Goal: Use online tool/utility: Utilize a website feature to perform a specific function

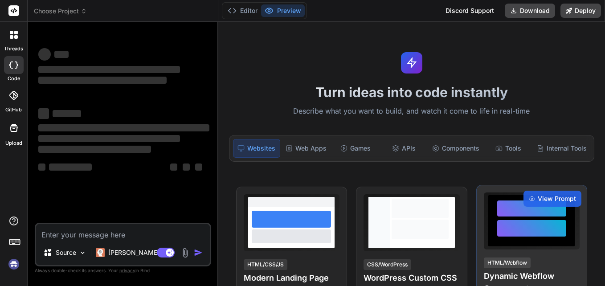
type textarea "x"
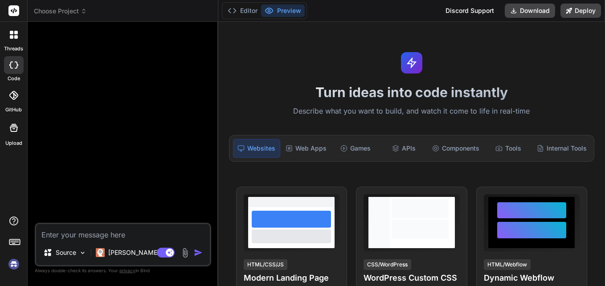
click at [315, 64] on div "Turn ideas into code instantly Describe what you want to build, and watch it co…" at bounding box center [411, 154] width 387 height 264
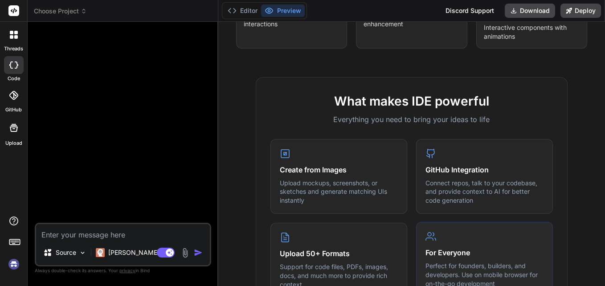
scroll to position [312, 0]
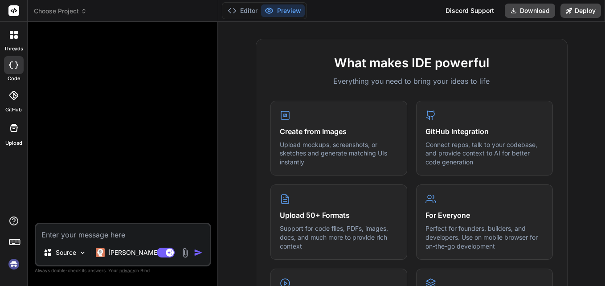
click at [76, 234] on textarea at bounding box center [123, 232] width 174 height 16
type textarea "C"
type textarea "x"
type textarea "Cr"
type textarea "x"
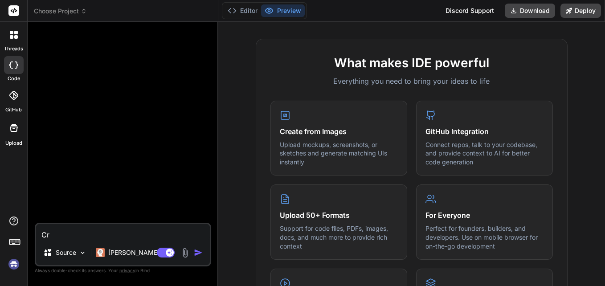
type textarea "Cre"
type textarea "x"
type textarea "Crea"
type textarea "x"
type textarea "Creat"
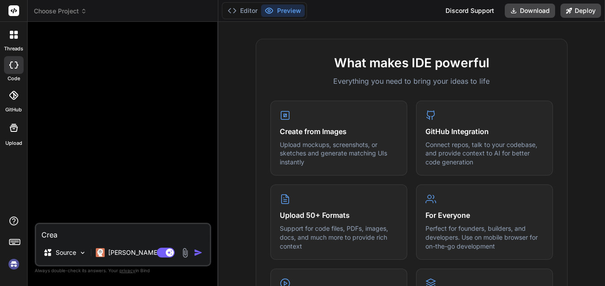
type textarea "x"
type textarea "Create"
type textarea "x"
type textarea "Create"
type textarea "x"
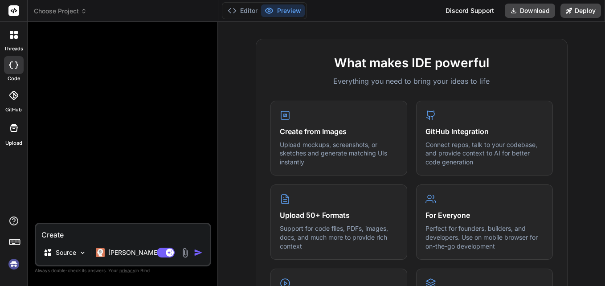
type textarea "Create j"
type textarea "x"
type textarea "Create ja"
type textarea "x"
type textarea "Create jav"
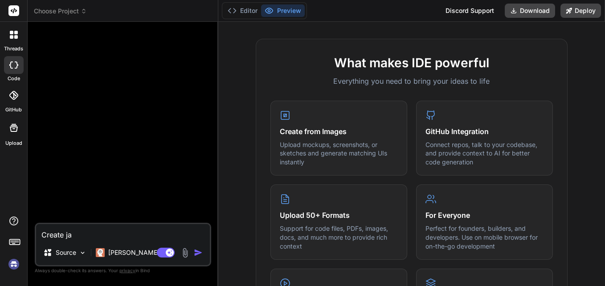
type textarea "x"
type textarea "Create java"
type textarea "x"
type textarea "Create java"
type textarea "x"
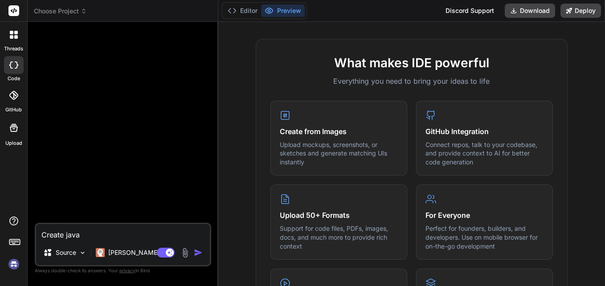
type textarea "Create java p"
type textarea "x"
type textarea "Create java pr"
type textarea "x"
type textarea "Create java pro"
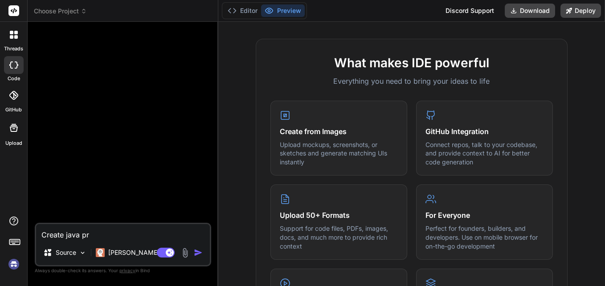
type textarea "x"
type textarea "Create java prog"
type textarea "x"
type textarea "Create java progr"
type textarea "x"
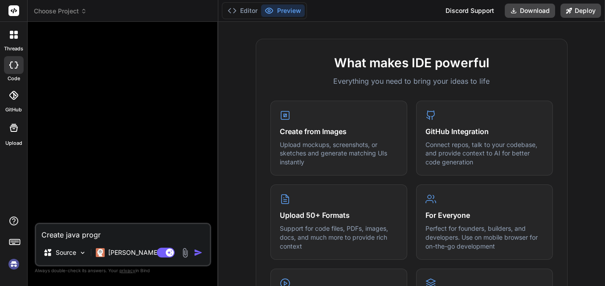
type textarea "Create java progra"
type textarea "x"
type textarea "Create java program"
type textarea "x"
type textarea "Create java program"
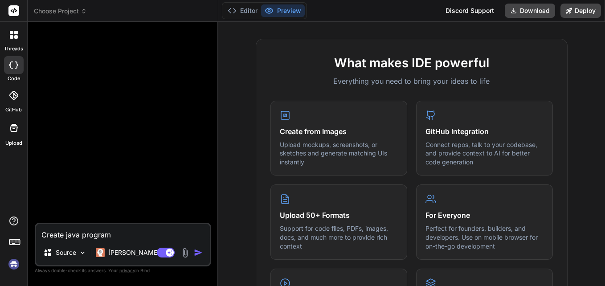
type textarea "x"
type textarea "Create java program t"
type textarea "x"
type textarea "Create java program to"
type textarea "x"
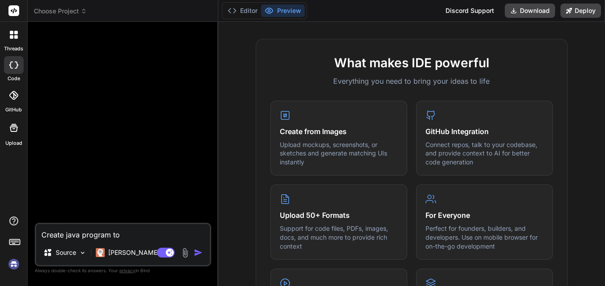
type textarea "Create java program to"
type textarea "x"
type textarea "Create java program to f"
type textarea "x"
type textarea "Create java program to fi"
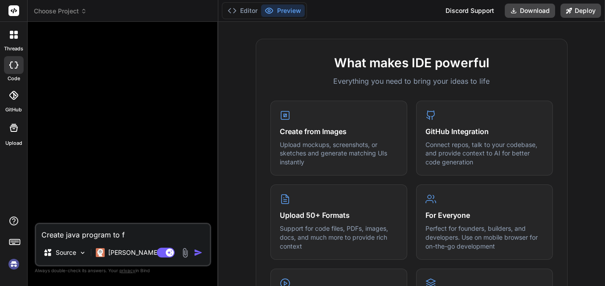
type textarea "x"
type textarea "Create java program to fin"
type textarea "x"
type textarea "Create java program to find"
type textarea "x"
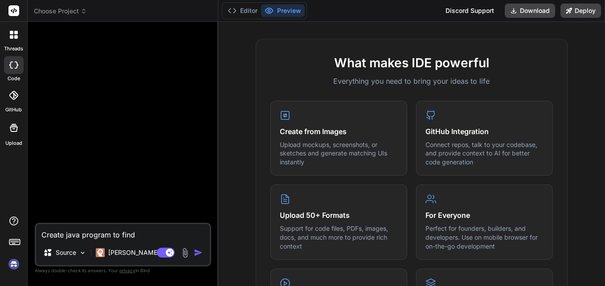
type textarea "Create java program to find"
type textarea "x"
type textarea "Create java program to find h"
type textarea "x"
type textarea "Create java program to find hi"
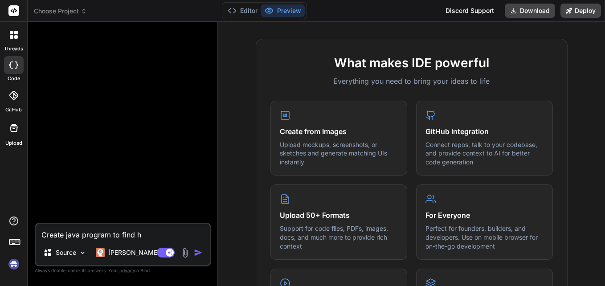
type textarea "x"
type textarea "Create java program to find hig"
type textarea "x"
type textarea "Create java program to find high"
type textarea "x"
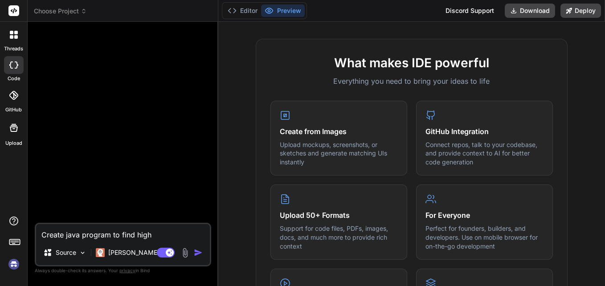
type textarea "Create java program to find highe"
type textarea "x"
type textarea "Create java program to find highes"
type textarea "x"
type textarea "Create java program to find highest"
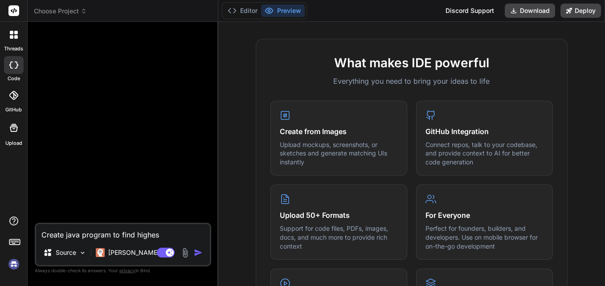
type textarea "x"
type textarea "Create java program to find highest"
type textarea "x"
type textarea "Create java program to find highest s"
type textarea "x"
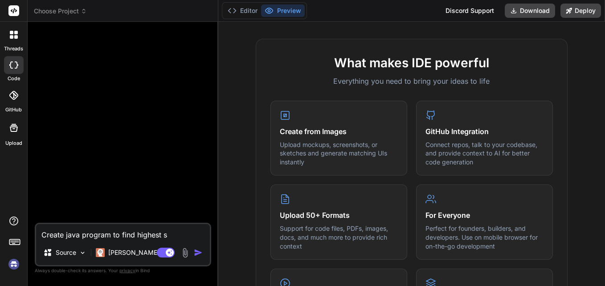
type textarea "Create java program to find highest sa"
type textarea "x"
type textarea "Create java program to find highest [PERSON_NAME]"
type textarea "x"
type textarea "Create java program to find highest sala"
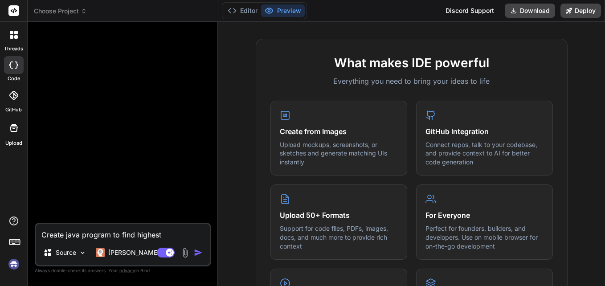
type textarea "x"
type textarea "Create java program to find highest salar"
type textarea "x"
type textarea "Create java program to find highest salary"
type textarea "x"
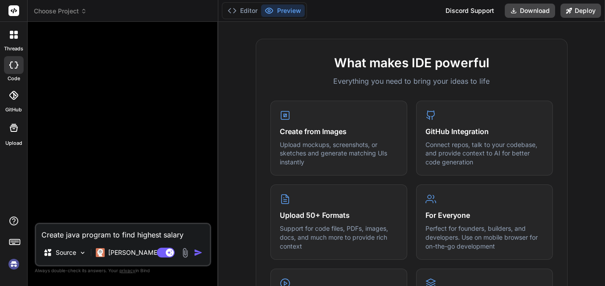
type textarea "Create java program to find highest salary"
type textarea "x"
type textarea "Create java program to find highest salary o"
type textarea "x"
type textarea "Create java program to find highest salary of"
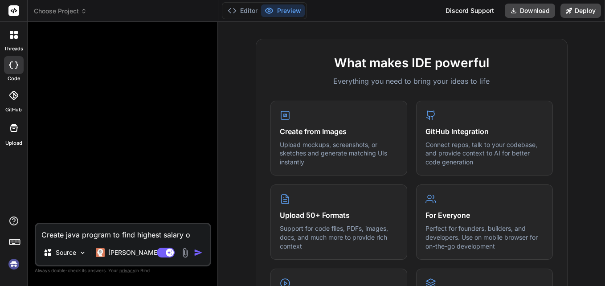
type textarea "x"
type textarea "Create java program to find highest salary of"
type textarea "x"
type textarea "Create java program to find highest salary of t"
type textarea "x"
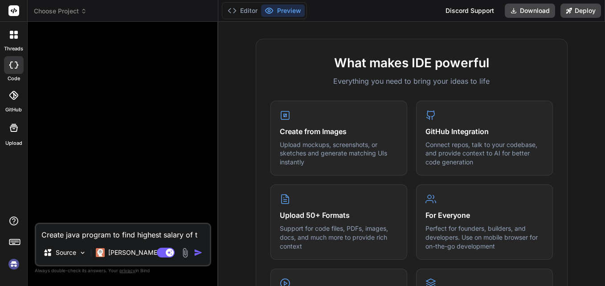
type textarea "Create java program to find highest salary of th"
type textarea "x"
type textarea "Create java program to find highest salary of the"
type textarea "x"
type textarea "Create java program to find highest salary of the"
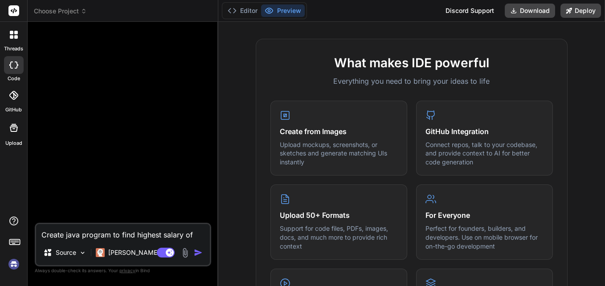
type textarea "x"
type textarea "Create java program to find highest salary of the e"
type textarea "x"
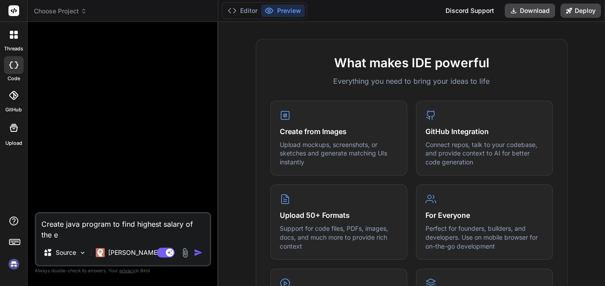
type textarea "Create java program to find highest salary of the em"
type textarea "x"
type textarea "Create java program to find highest salary of the emp"
type textarea "x"
type textarea "Create java program to find highest salary of the empl"
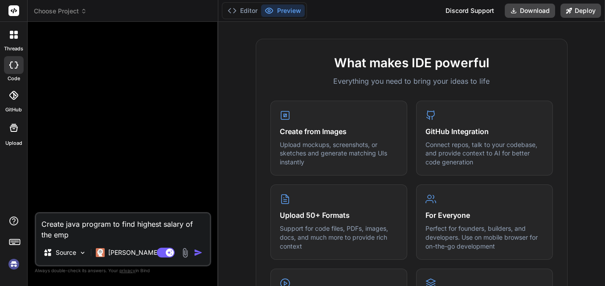
type textarea "x"
type textarea "Create java program to find highest salary of the emplo"
type textarea "x"
type textarea "Create java program to find highest salary of the employ"
type textarea "x"
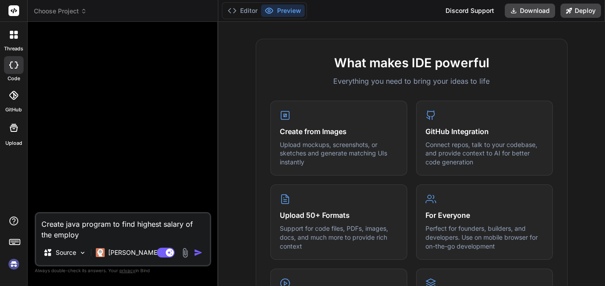
type textarea "Create java program to find highest salary of the employe"
type textarea "x"
type textarea "Create java program to find highest salary of the employee"
type textarea "x"
type textarea "Create java program to find highest salary of the employee"
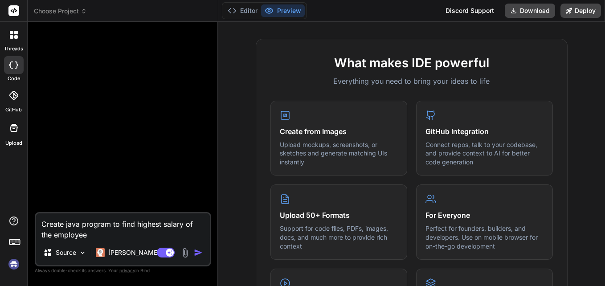
type textarea "x"
type textarea "Create java program to find highest salary of the employee i"
type textarea "x"
type textarea "Create java program to find highest salary of the employee in"
type textarea "x"
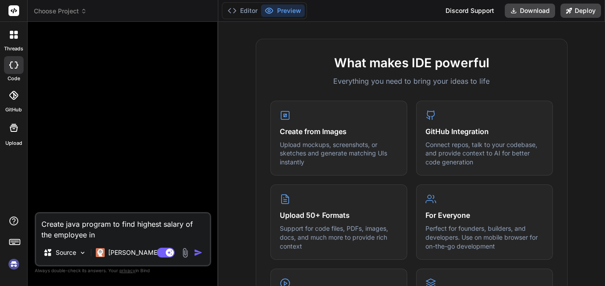
type textarea "Create java program to find highest salary of the employee in"
type textarea "x"
type textarea "Create java program to find highest salary of the employee in e"
type textarea "x"
type textarea "Create java program to find highest salary of the employee in ea"
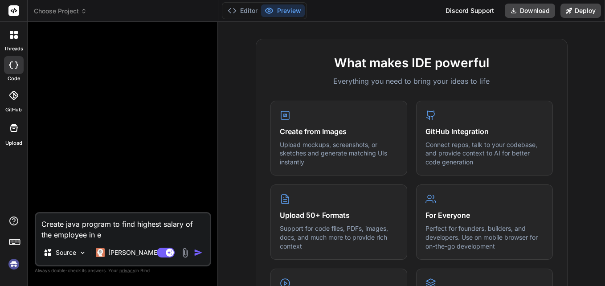
type textarea "x"
type textarea "Create java program to find highest salary of the employee in eac"
type textarea "x"
type textarea "Create java program to find highest salary of the employee in each"
type textarea "x"
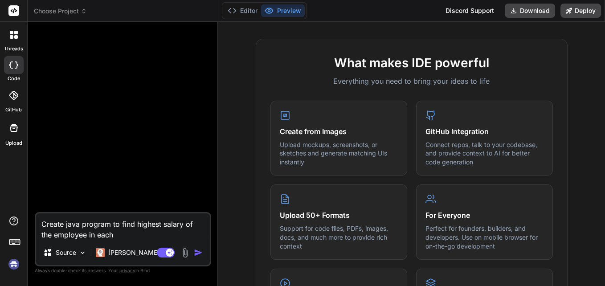
type textarea "Create java program to find highest salary of the employee in each"
type textarea "x"
type textarea "Create java program to find highest salary of the employee in each d"
type textarea "x"
type textarea "Create java program to find highest salary of the employee in each de"
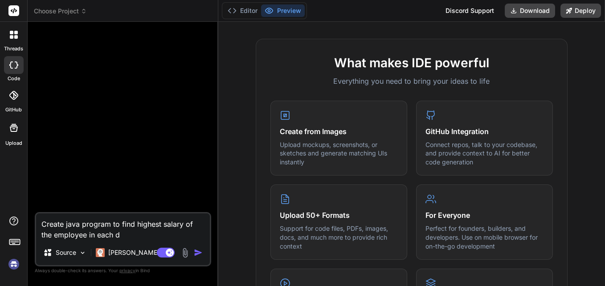
type textarea "x"
type textarea "Create java program to find highest salary of the employee in each dep"
type textarea "x"
type textarea "Create java program to find highest salary of the employee in each depa"
type textarea "x"
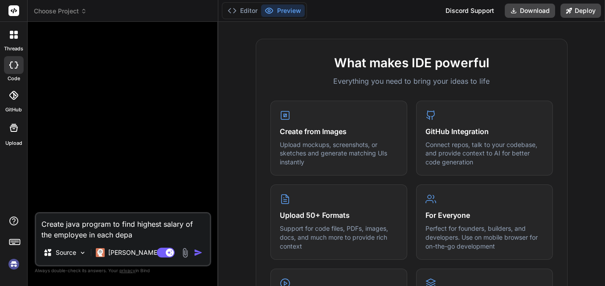
type textarea "Create java program to find highest salary of the employee in each depar"
type textarea "x"
type textarea "Create java program to find highest salary of the employee in each deparm"
type textarea "x"
type textarea "Create java program to find highest salary of the employee in each deparme"
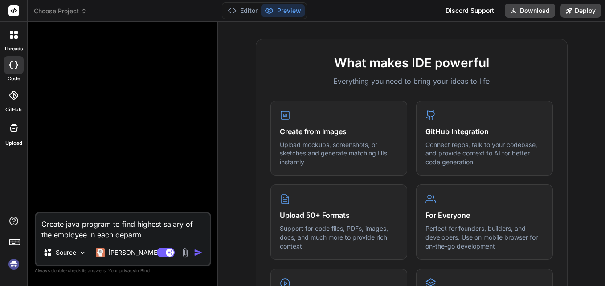
type textarea "x"
type textarea "Create java program to find highest salary of the employee in each deparmen"
type textarea "x"
type textarea "Create java program to find highest salary of the employee in each deparment"
type textarea "x"
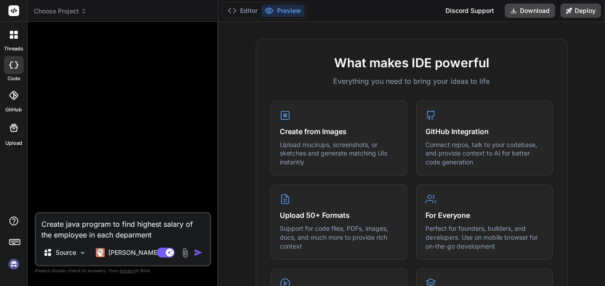
type textarea "Create java program to find highest salary of the employee in each deparmen"
type textarea "x"
type textarea "Create java program to find highest salary of the employee in each deparme"
type textarea "x"
type textarea "Create java program to find highest salary of the employee in each deparm"
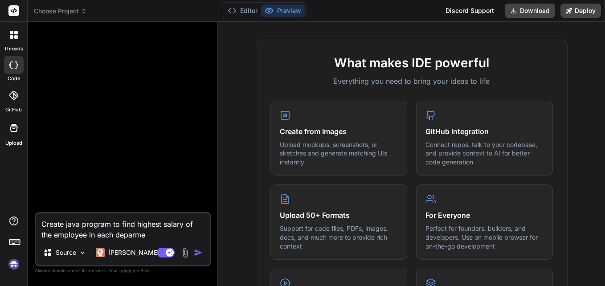
type textarea "x"
type textarea "Create java program to find highest salary of the employee in each depar"
type textarea "x"
type textarea "Create java program to find highest salary of the employee in each depart"
type textarea "x"
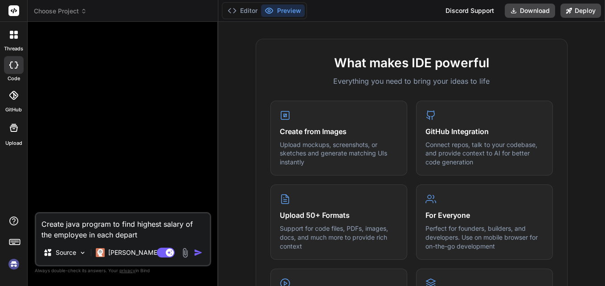
type textarea "Create java program to find highest salary of the employee in each departm"
type textarea "x"
type textarea "Create java program to find highest salary of the employee in each departme"
type textarea "x"
type textarea "Create java program to find highest salary of the employee in each departmen"
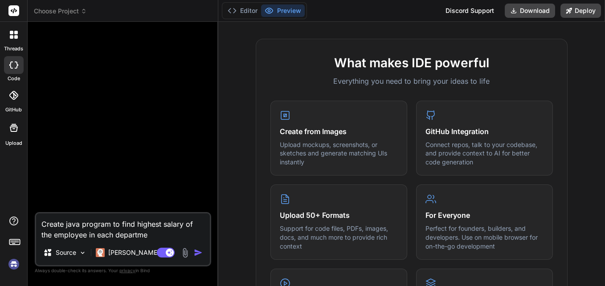
type textarea "x"
type textarea "Create java program to find highest salary of the employee in each department"
type textarea "x"
type textarea "Create java program to find highest salary of the employee in each department"
type textarea "x"
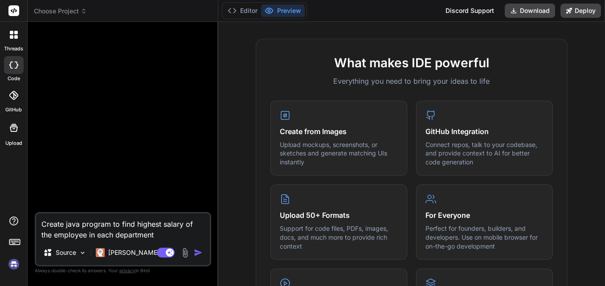
type textarea "Create java program to find highest salary of the employee in each department i"
type textarea "x"
type textarea "Create java program to find highest salary of the employee in each department in"
type textarea "x"
type textarea "Create java program to find highest salary of the employee in each department in"
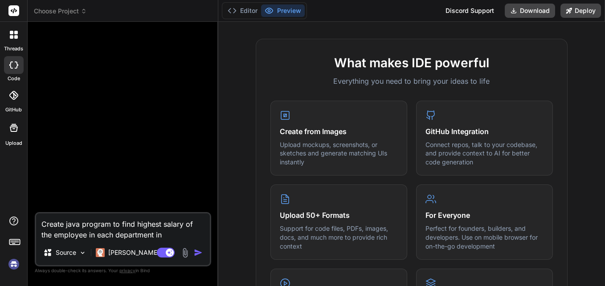
type textarea "x"
type textarea "Create java program to find highest salary of the employee in each department i…"
type textarea "x"
type textarea "Create java program to find highest salary of the employee in each department in"
type textarea "x"
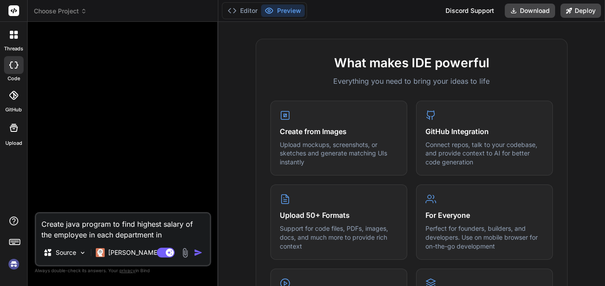
type textarea "Create java program to find highest salary of the employee in each department in"
type textarea "x"
type textarea "Create java program to find highest salary of the employee in each department i"
type textarea "x"
type textarea "Create java program to find highest salary of the employee in each department"
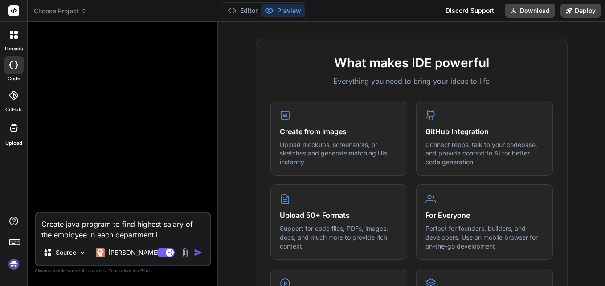
type textarea "x"
type textarea "Create java program to find highest salary of the employee in each department"
click at [198, 254] on img "button" at bounding box center [198, 252] width 9 height 9
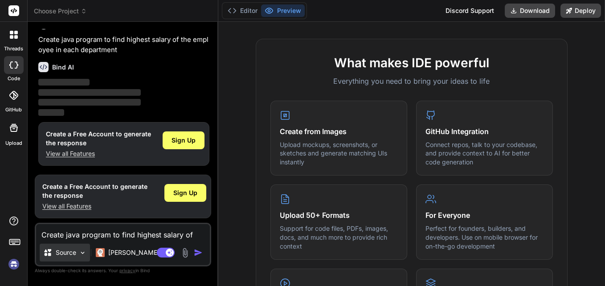
click at [83, 254] on img at bounding box center [83, 253] width 8 height 8
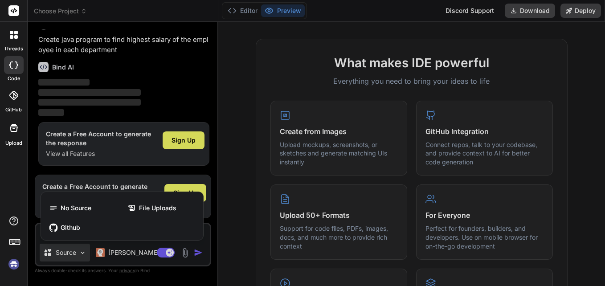
click at [239, 184] on div at bounding box center [302, 143] width 605 height 286
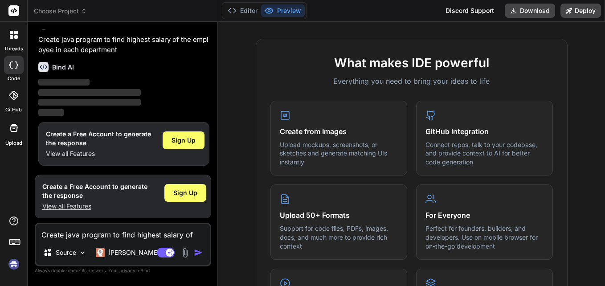
click at [265, 31] on div "Turn ideas into code instantly Describe what you want to build, and watch it co…" at bounding box center [411, 154] width 387 height 264
click at [198, 253] on img "button" at bounding box center [198, 252] width 9 height 9
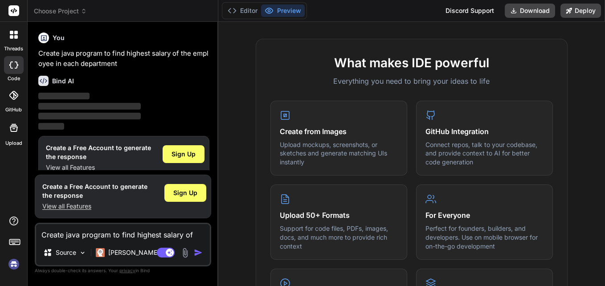
click at [106, 20] on header "Choose Project Created with Pixso." at bounding box center [123, 11] width 191 height 22
click at [115, 7] on div "Choose Project" at bounding box center [123, 11] width 178 height 9
click at [403, 31] on div "Turn ideas into code instantly Describe what you want to build, and watch it co…" at bounding box center [411, 154] width 387 height 264
click at [13, 67] on icon at bounding box center [13, 64] width 9 height 7
click at [68, 235] on textarea "Create java program to find highest salary of the employee in each department" at bounding box center [123, 232] width 174 height 16
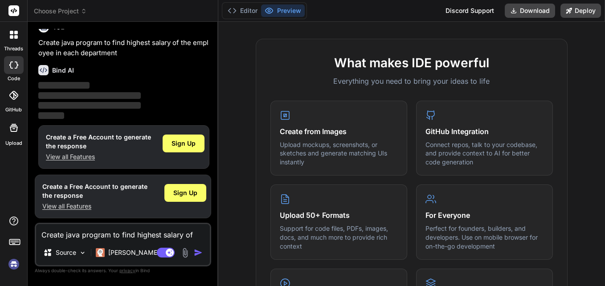
scroll to position [14, 0]
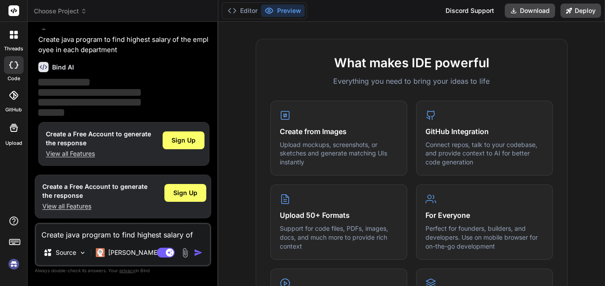
click at [13, 67] on icon at bounding box center [13, 64] width 9 height 7
type textarea "x"
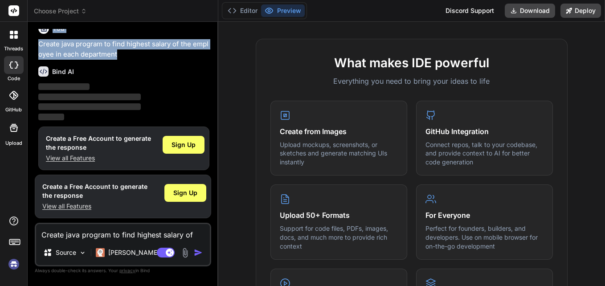
scroll to position [0, 0]
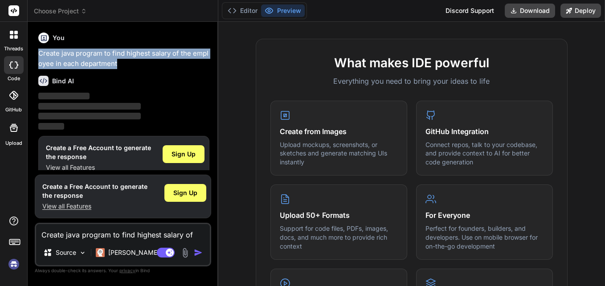
drag, startPoint x: 123, startPoint y: 49, endPoint x: 39, endPoint y: 53, distance: 84.4
click at [39, 53] on p "Create java program to find highest salary of the employee in each department" at bounding box center [123, 59] width 171 height 20
copy p "Create java program to find highest salary of the employee in each department"
